Goal: Find specific page/section: Locate a particular part of the current website

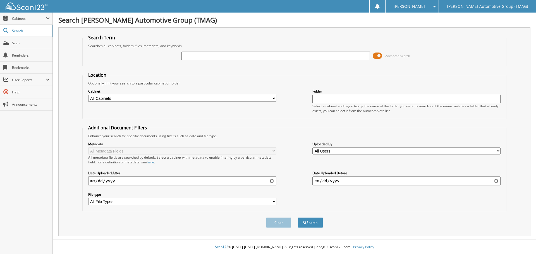
click at [212, 55] on input "text" at bounding box center [276, 56] width 188 height 8
type input "227245O"
click at [298, 218] on button "Search" at bounding box center [310, 223] width 25 height 10
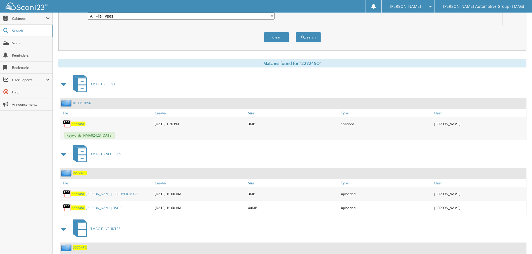
scroll to position [203, 0]
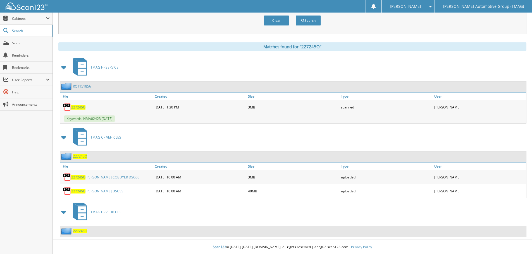
click at [82, 231] on span "227245O" at bounding box center [80, 231] width 14 height 5
